Goal: Information Seeking & Learning: Learn about a topic

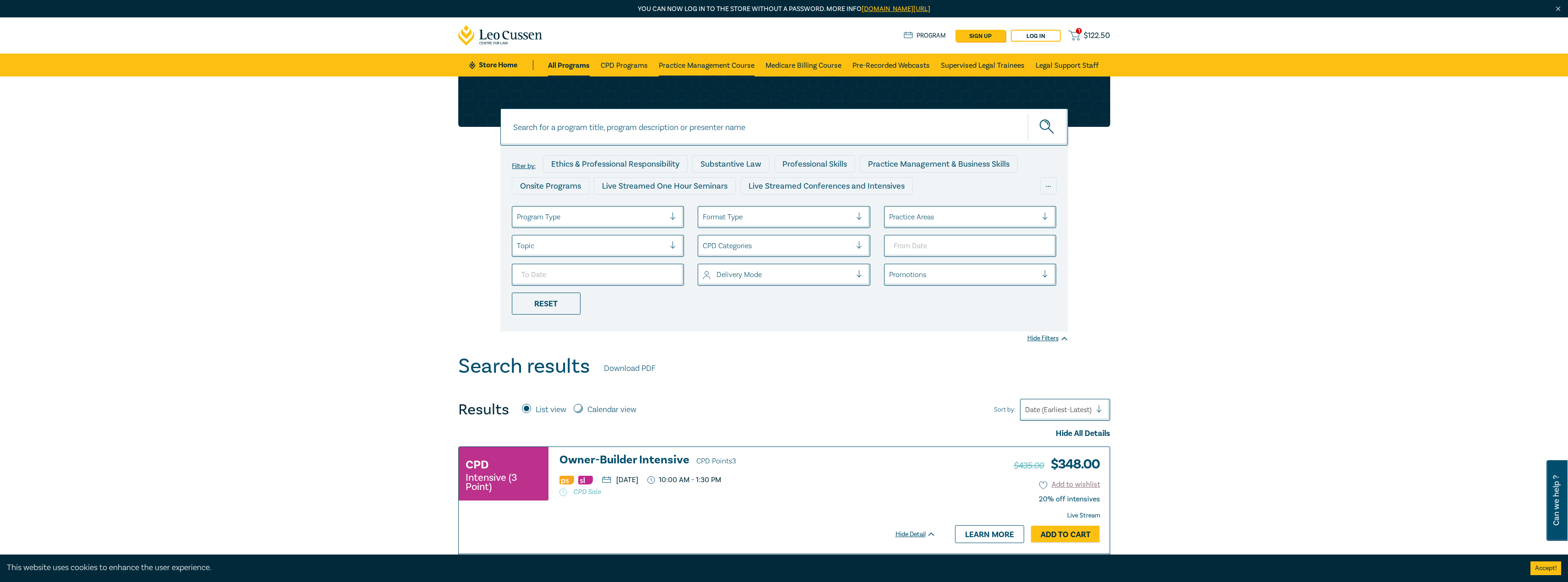
click at [724, 62] on link "Practice Management Course" at bounding box center [706, 65] width 96 height 23
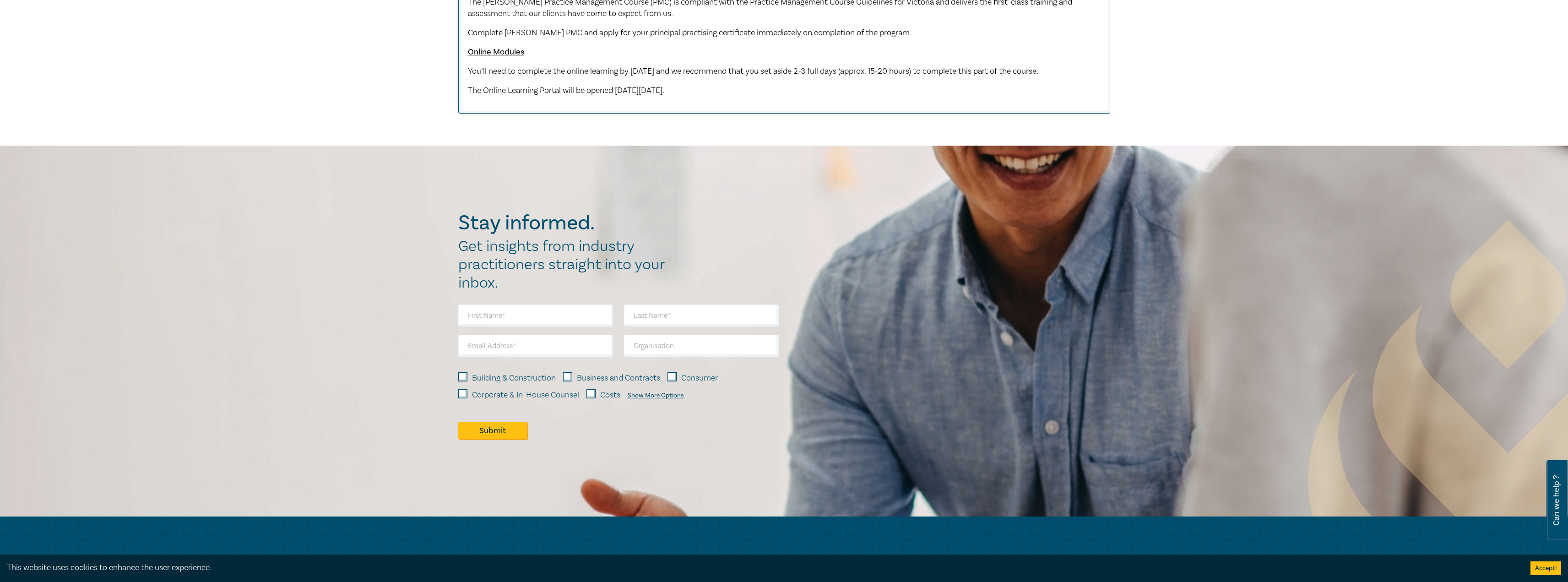
scroll to position [870, 0]
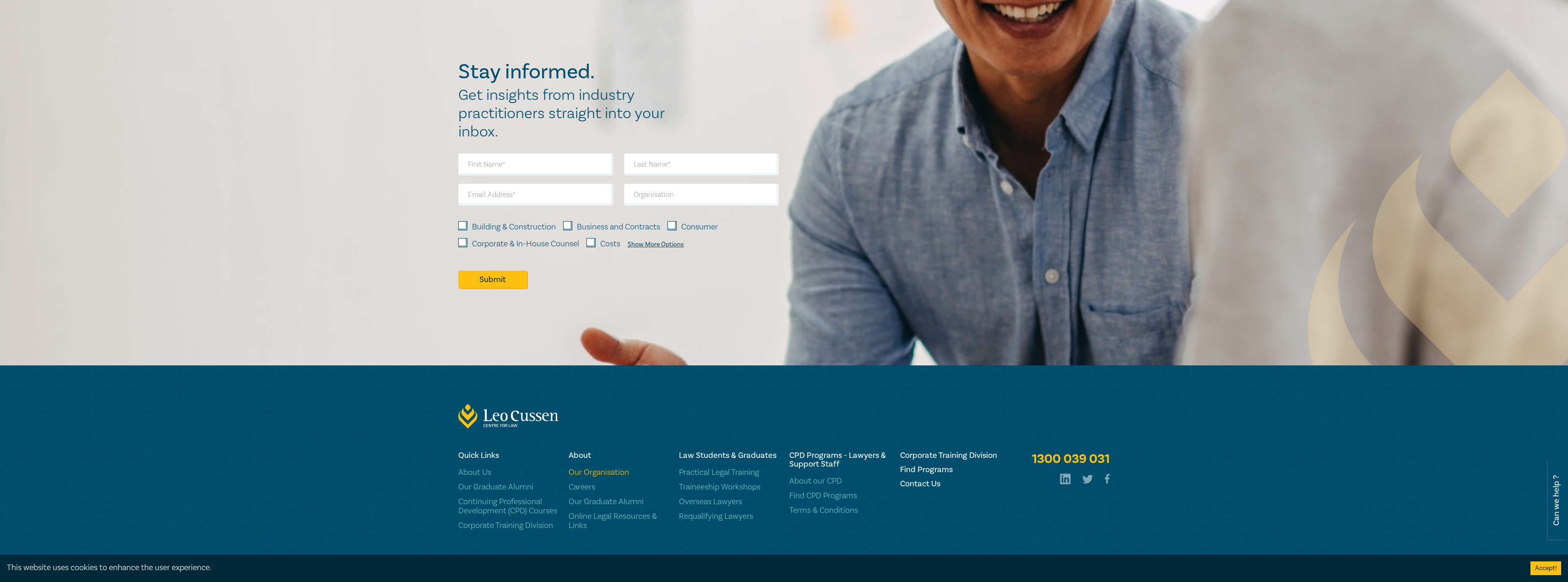
click at [584, 477] on link "Our Organisation" at bounding box center [618, 472] width 99 height 9
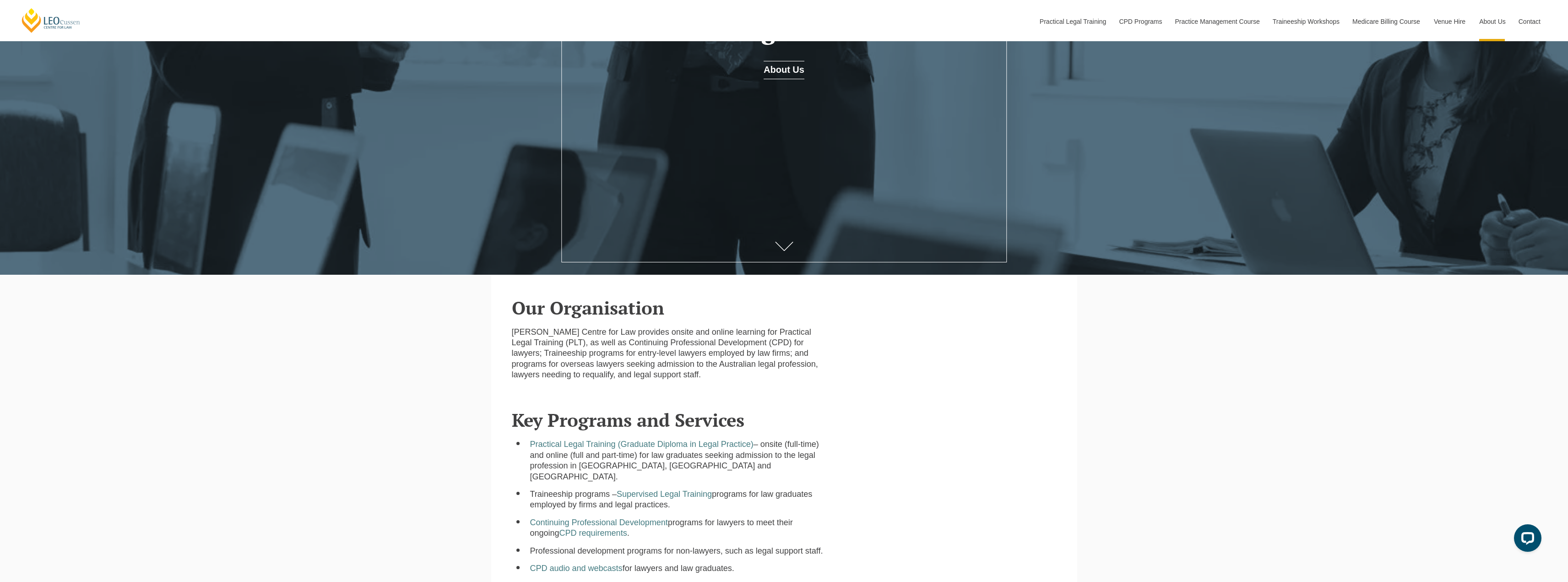
scroll to position [92, 0]
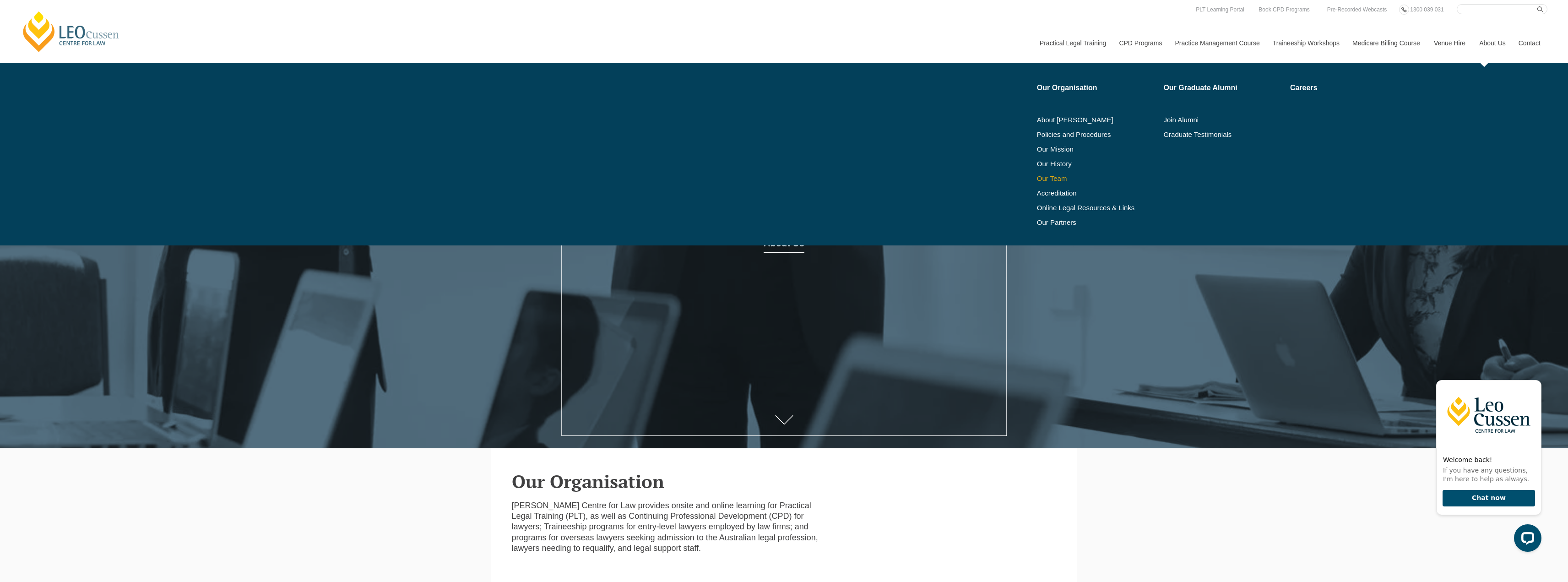
click at [1048, 178] on link "Our Team" at bounding box center [1097, 178] width 121 height 7
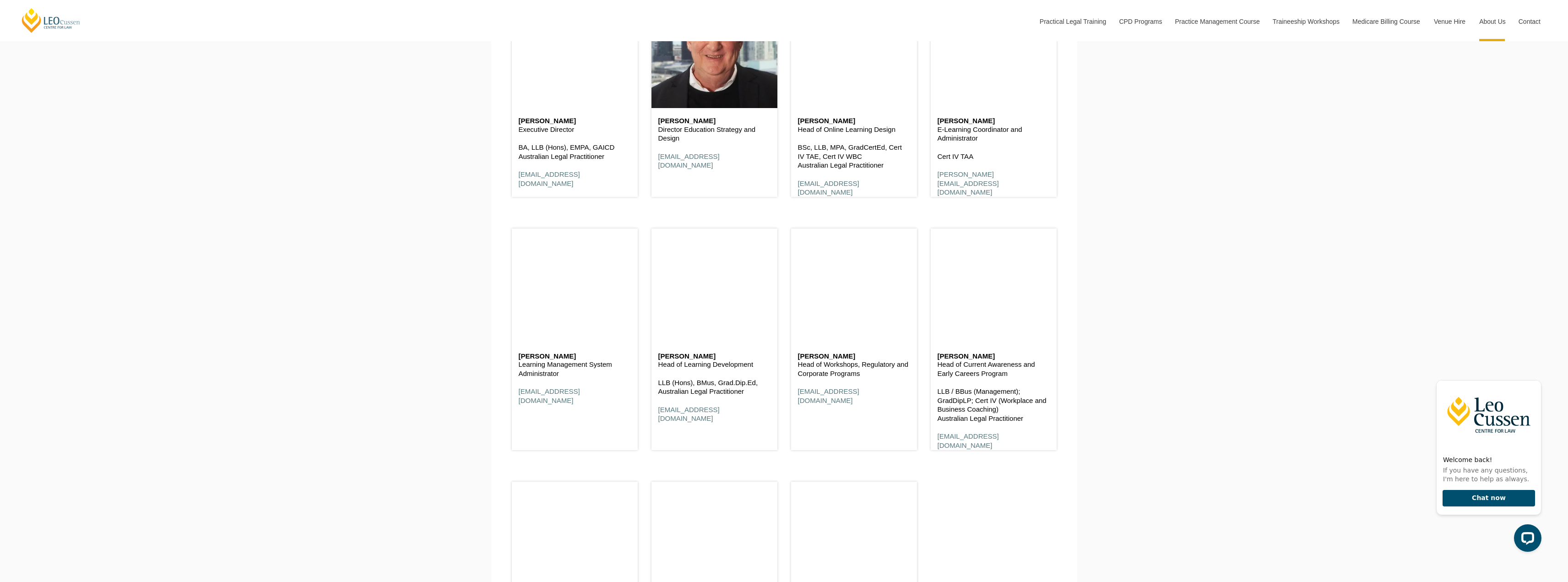
scroll to position [4395, 0]
